Goal: Check status: Check status

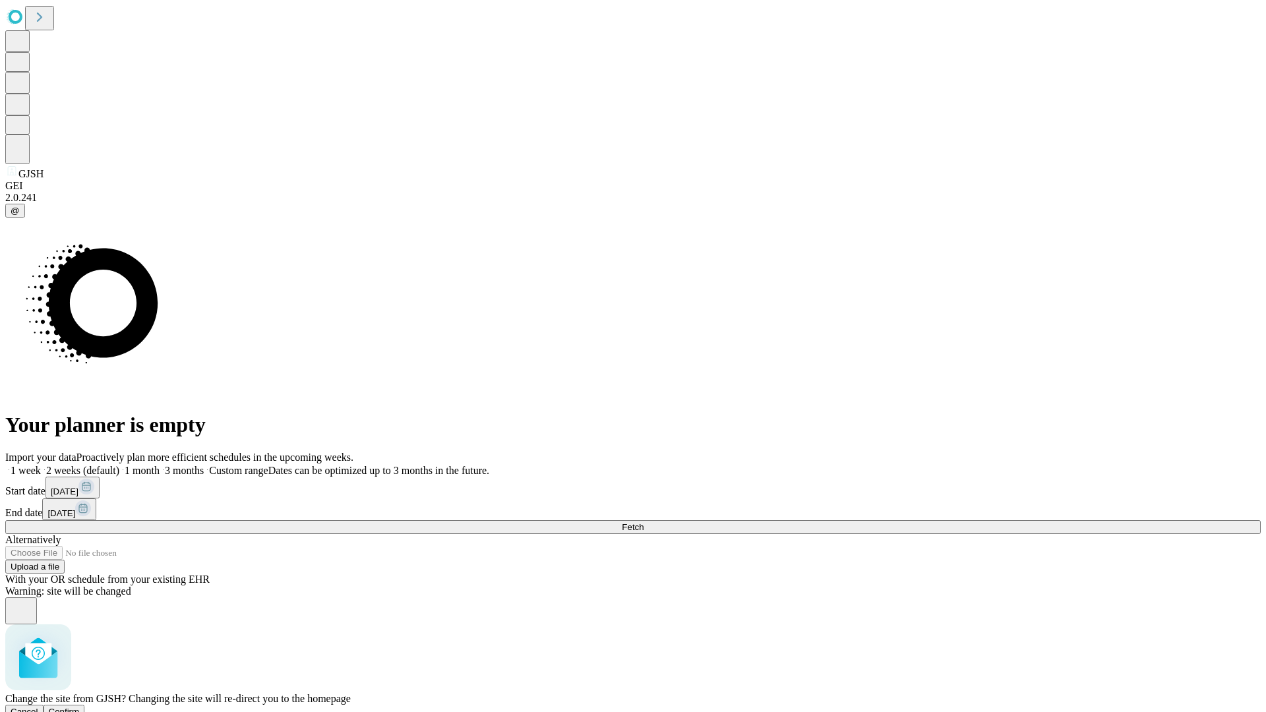
click at [80, 707] on span "Confirm" at bounding box center [64, 712] width 31 height 10
click at [160, 465] on label "1 month" at bounding box center [139, 470] width 40 height 11
click at [644, 522] on span "Fetch" at bounding box center [633, 527] width 22 height 10
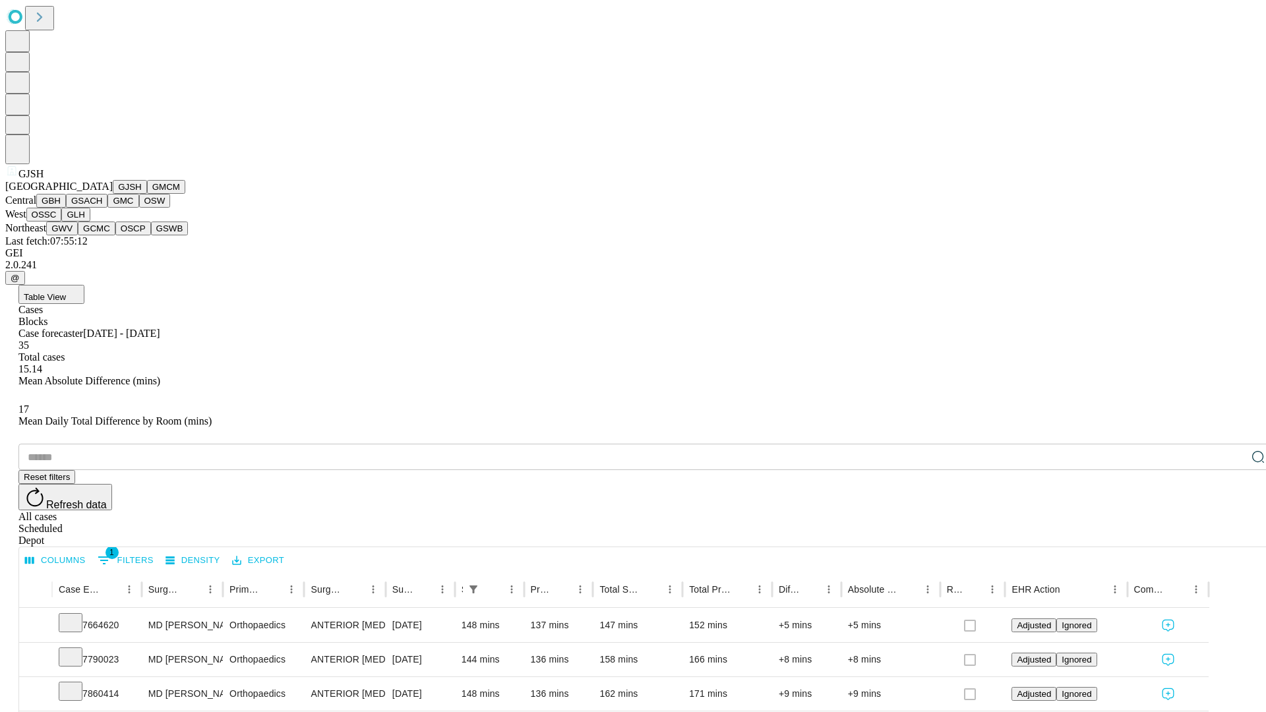
click at [147, 194] on button "GMCM" at bounding box center [166, 187] width 38 height 14
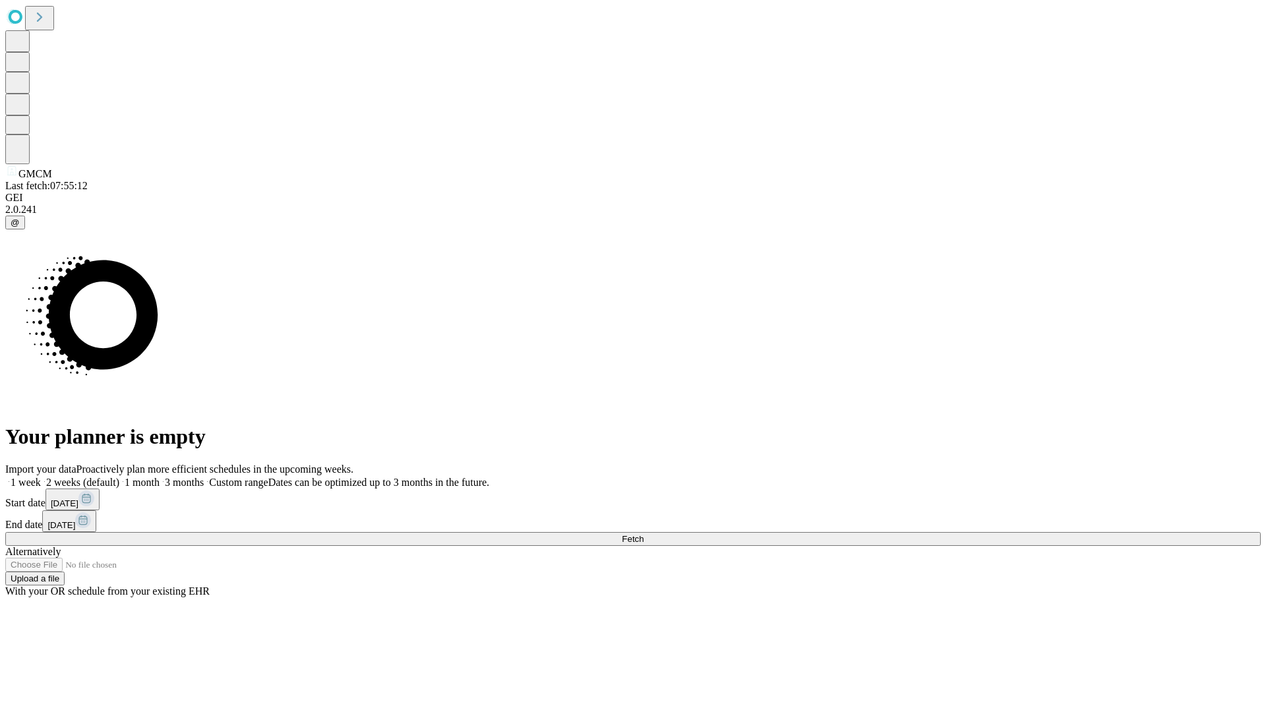
click at [160, 477] on label "1 month" at bounding box center [139, 482] width 40 height 11
click at [644, 534] on span "Fetch" at bounding box center [633, 539] width 22 height 10
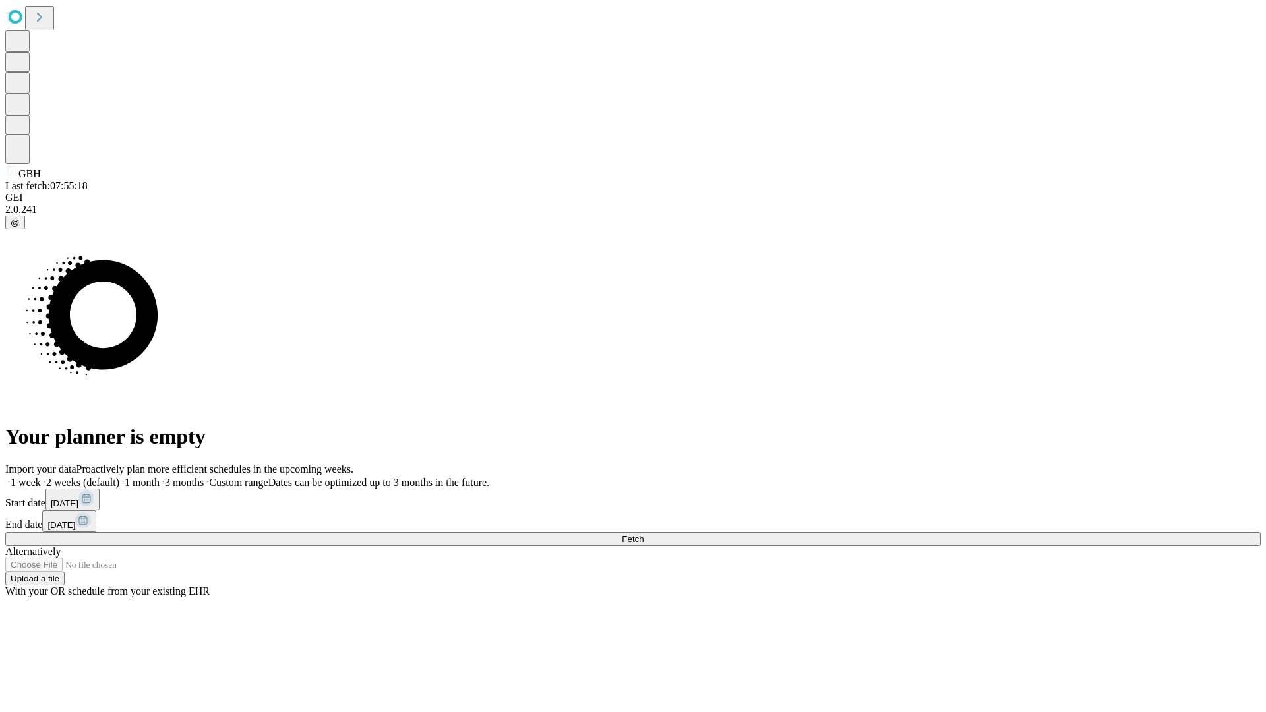
click at [160, 477] on label "1 month" at bounding box center [139, 482] width 40 height 11
click at [644, 534] on span "Fetch" at bounding box center [633, 539] width 22 height 10
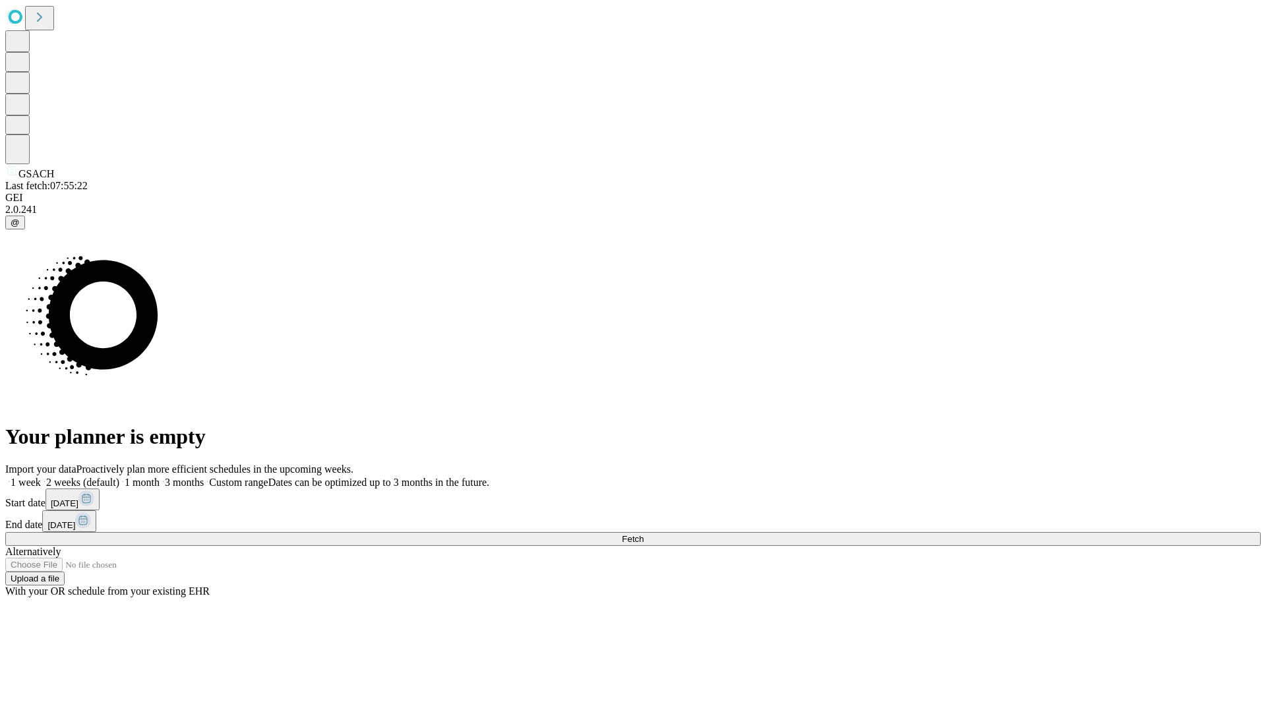
click at [160, 477] on label "1 month" at bounding box center [139, 482] width 40 height 11
click at [644, 534] on span "Fetch" at bounding box center [633, 539] width 22 height 10
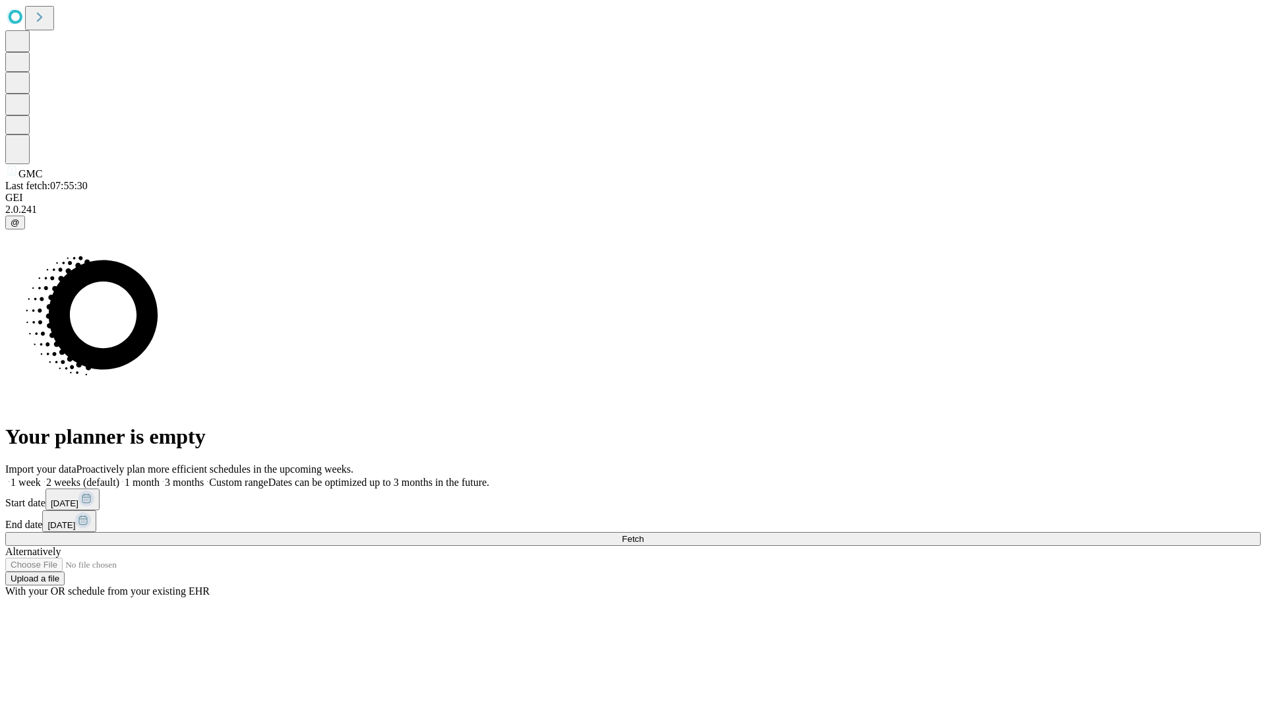
click at [160, 477] on label "1 month" at bounding box center [139, 482] width 40 height 11
click at [644, 534] on span "Fetch" at bounding box center [633, 539] width 22 height 10
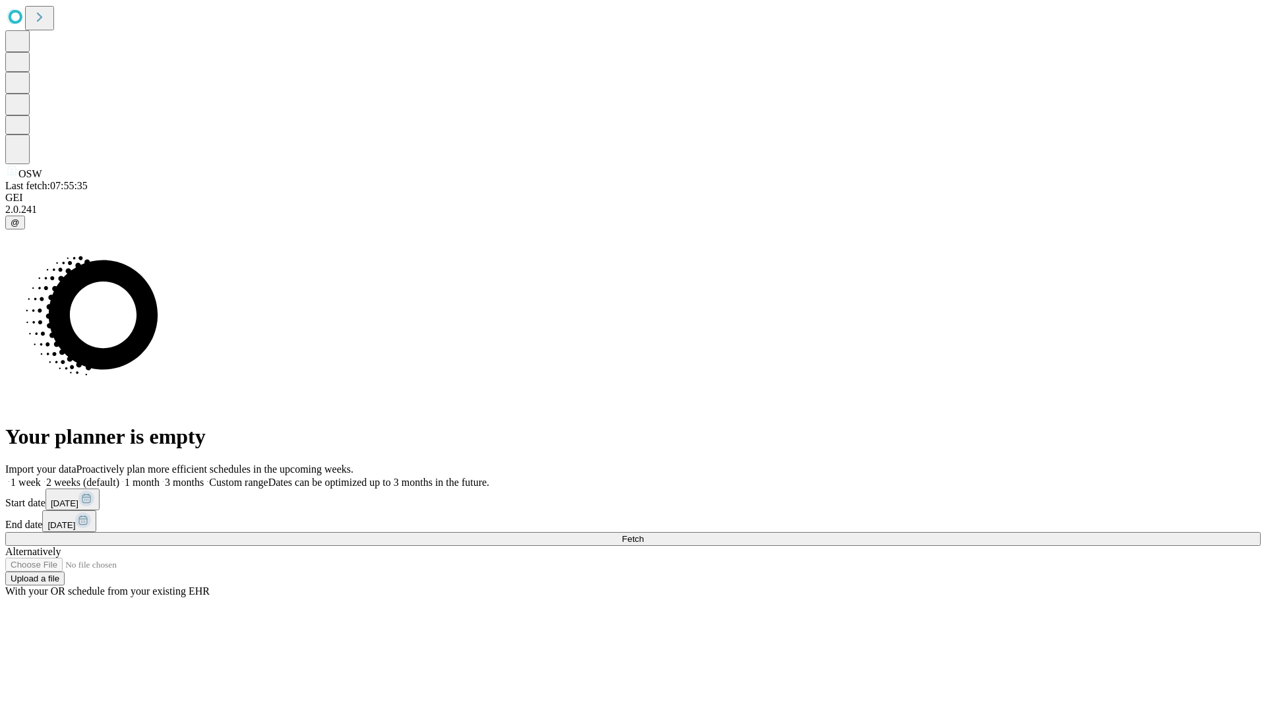
click at [160, 477] on label "1 month" at bounding box center [139, 482] width 40 height 11
click at [644, 534] on span "Fetch" at bounding box center [633, 539] width 22 height 10
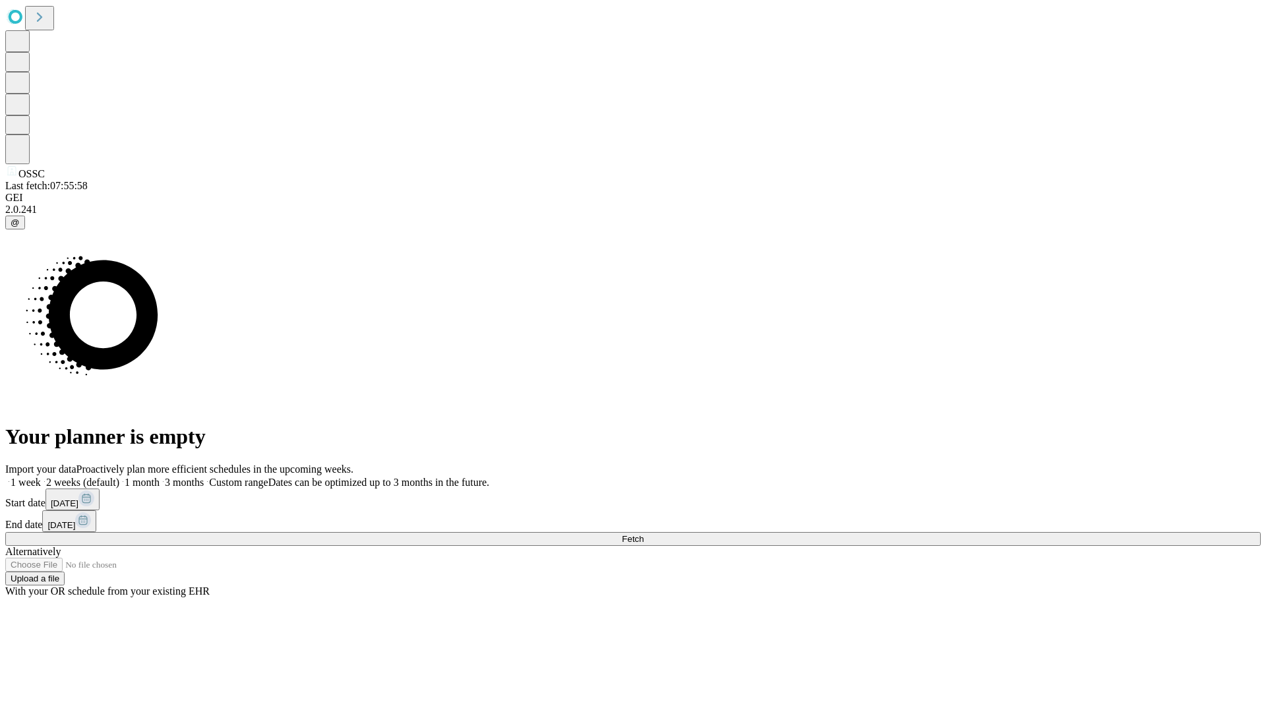
click at [160, 477] on label "1 month" at bounding box center [139, 482] width 40 height 11
click at [644, 534] on span "Fetch" at bounding box center [633, 539] width 22 height 10
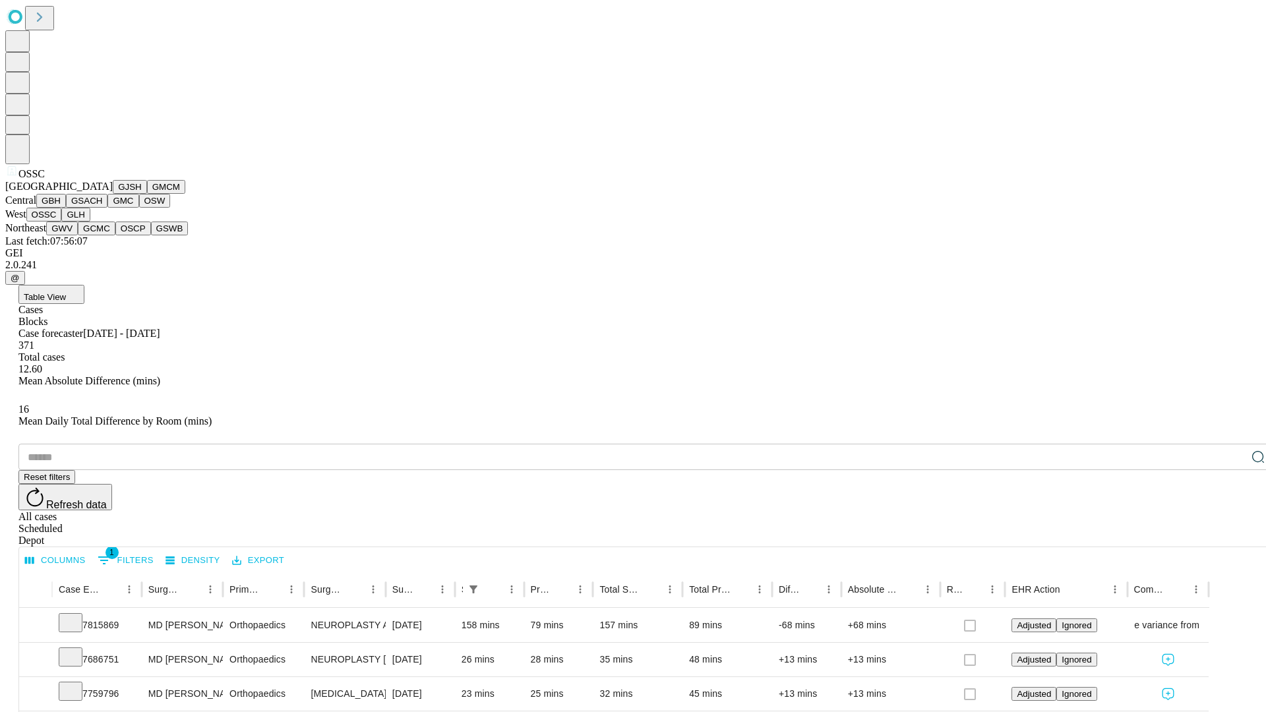
click at [90, 222] on button "GLH" at bounding box center [75, 215] width 28 height 14
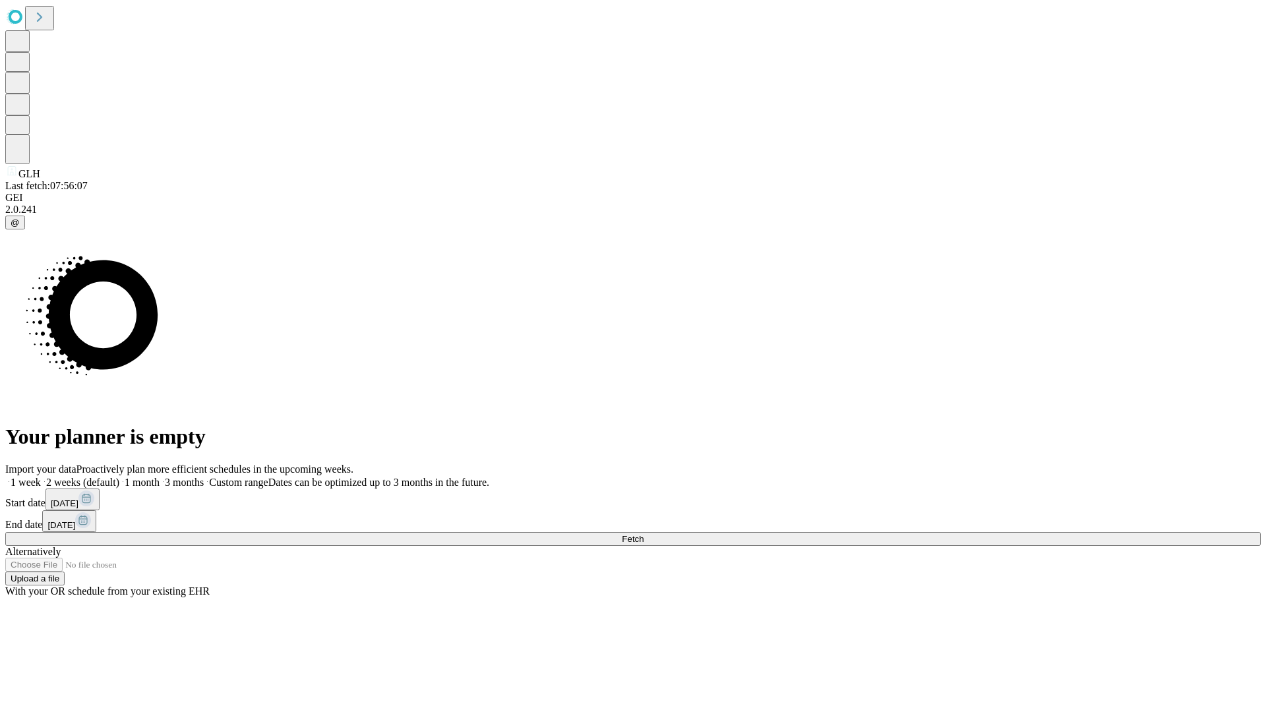
click at [160, 477] on label "1 month" at bounding box center [139, 482] width 40 height 11
click at [644, 534] on span "Fetch" at bounding box center [633, 539] width 22 height 10
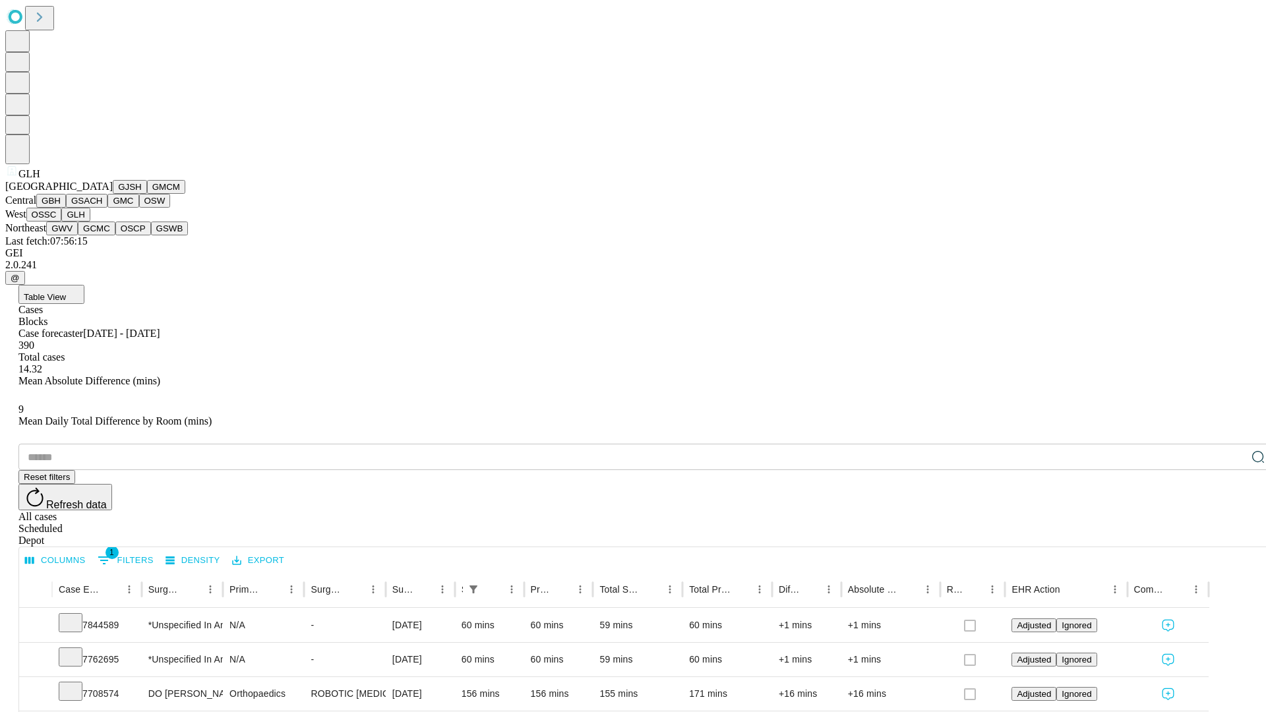
click at [78, 235] on button "GWV" at bounding box center [62, 229] width 32 height 14
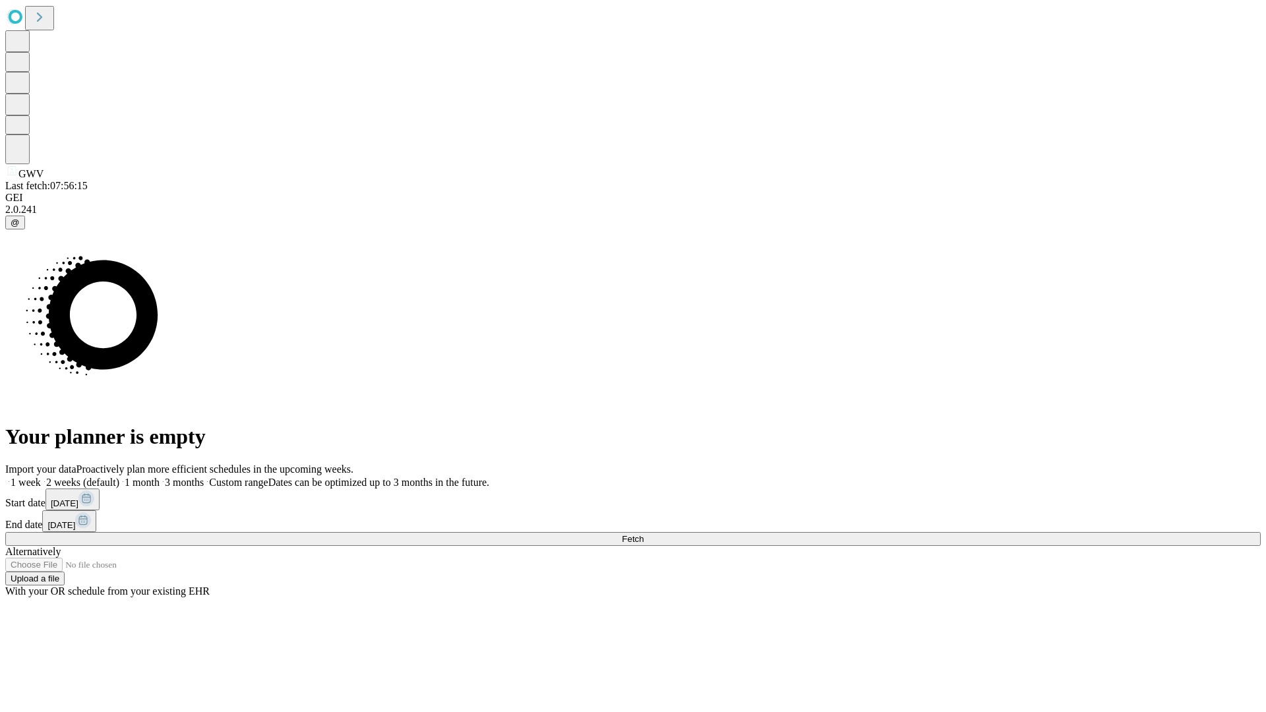
click at [160, 477] on label "1 month" at bounding box center [139, 482] width 40 height 11
click at [644, 534] on span "Fetch" at bounding box center [633, 539] width 22 height 10
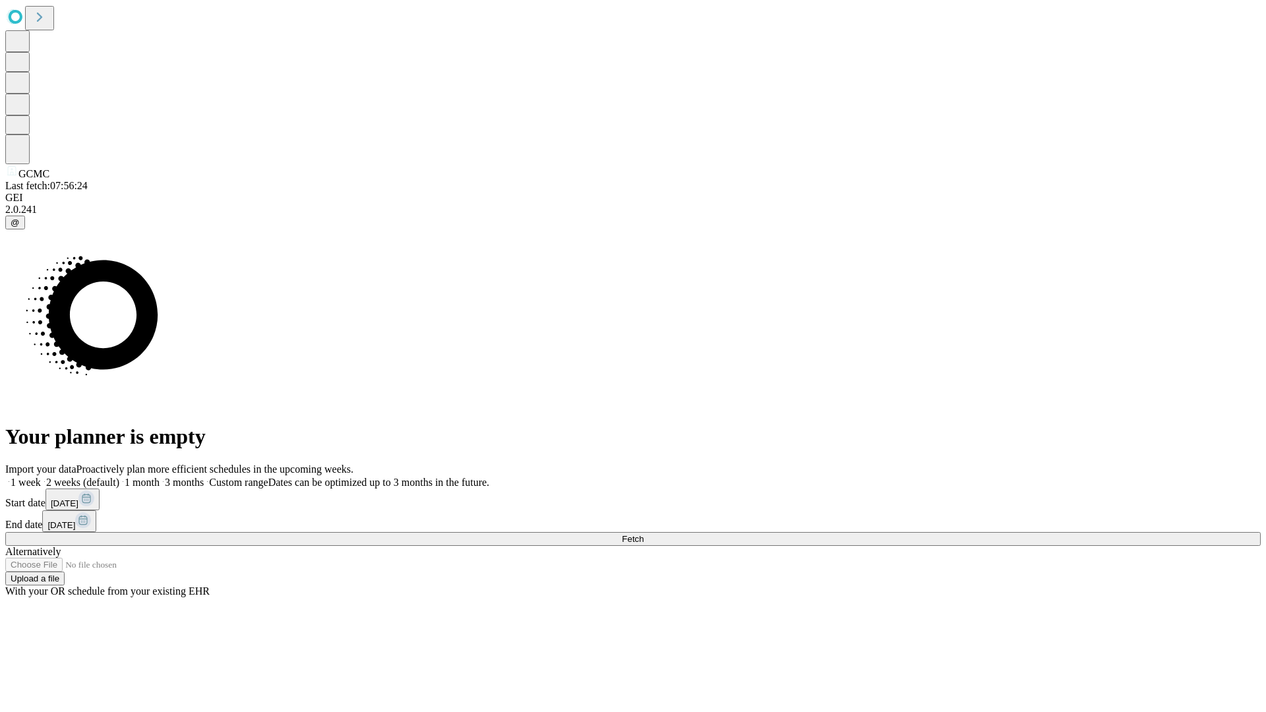
click at [160, 477] on label "1 month" at bounding box center [139, 482] width 40 height 11
click at [644, 534] on span "Fetch" at bounding box center [633, 539] width 22 height 10
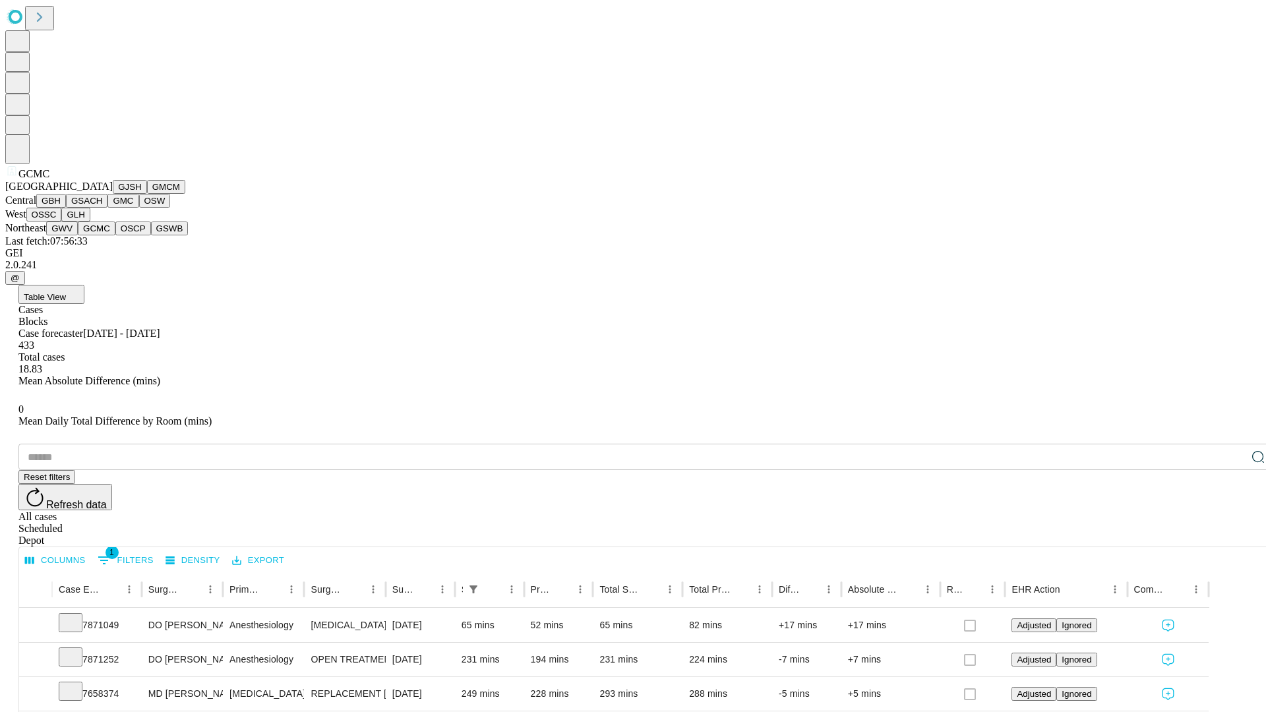
click at [115, 235] on button "OSCP" at bounding box center [133, 229] width 36 height 14
